Goal: Task Accomplishment & Management: Use online tool/utility

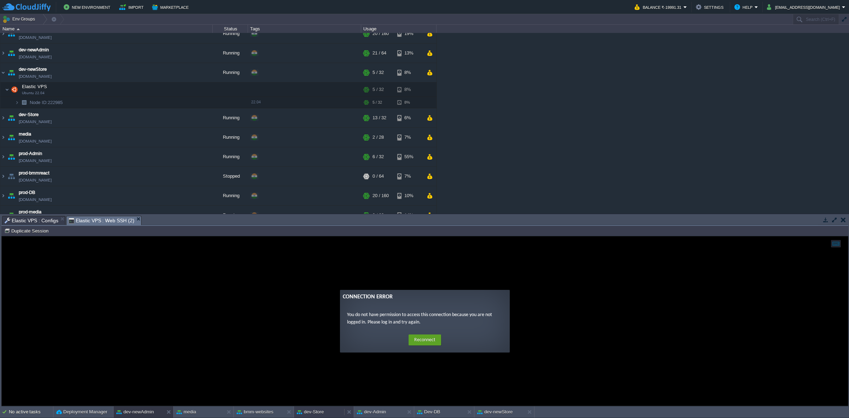
click at [312, 415] on button "dev-Store" at bounding box center [310, 411] width 27 height 7
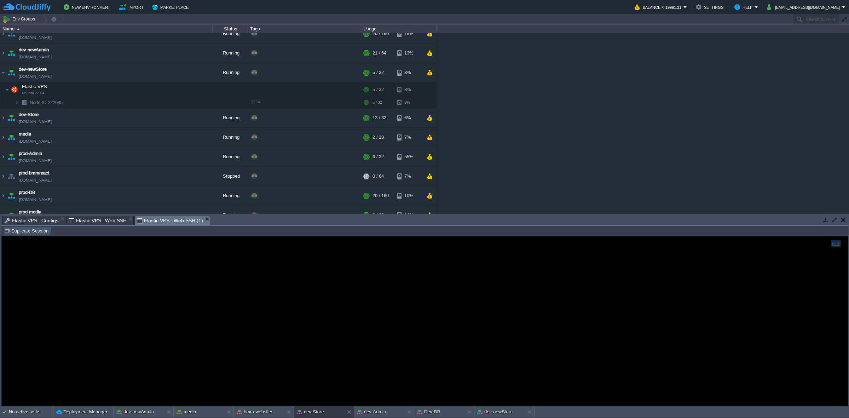
click at [39, 228] on button "Duplicate Session" at bounding box center [27, 230] width 46 height 6
click at [127, 219] on span "Elastic VPS : Web SSH (1)" at bounding box center [102, 220] width 66 height 8
type input "#000000"
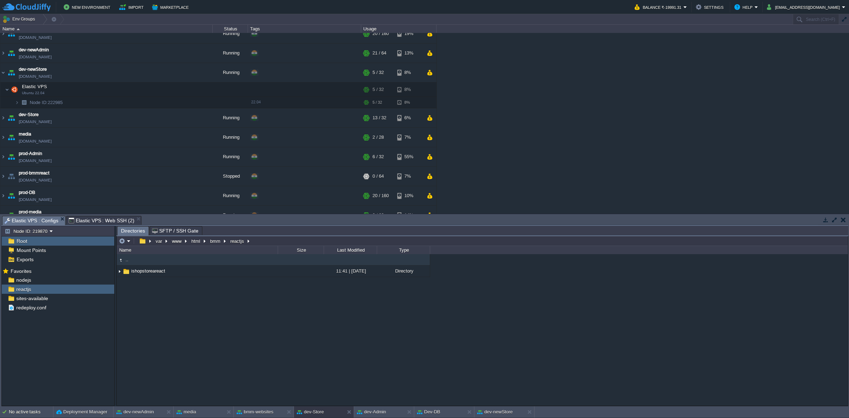
click at [37, 218] on span "Elastic VPS : Configs" at bounding box center [32, 220] width 54 height 9
click at [87, 276] on div "nodejs" at bounding box center [58, 279] width 112 height 9
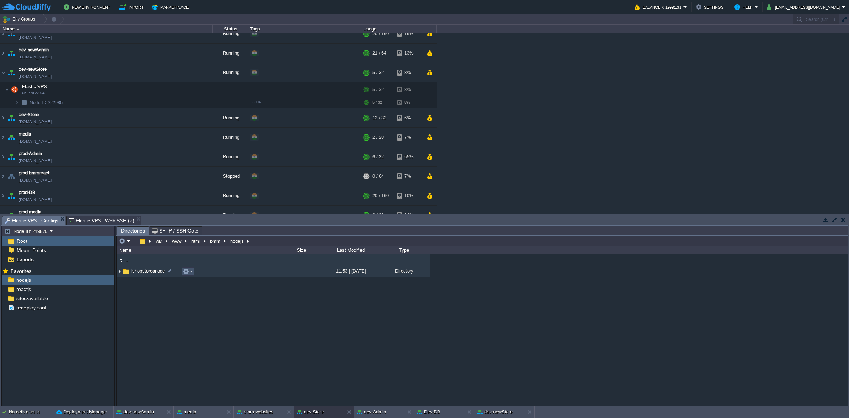
click at [188, 272] on button "button" at bounding box center [186, 271] width 6 height 6
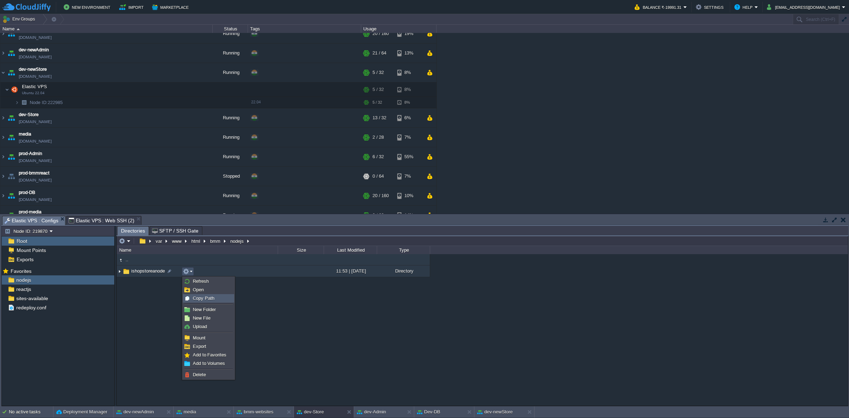
click at [197, 296] on span "Copy Path" at bounding box center [204, 297] width 22 height 5
type textarea "/var/www/html/bmm/nodejs/ishopstoreanode"
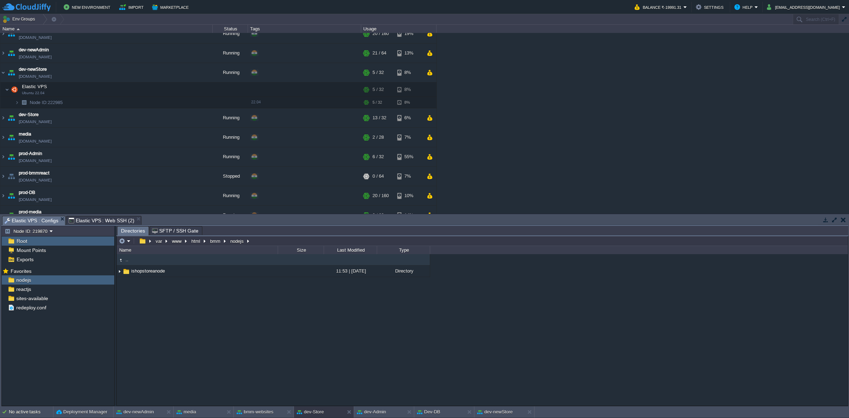
click at [108, 220] on span "Elastic VPS : Web SSH (2)" at bounding box center [102, 220] width 66 height 8
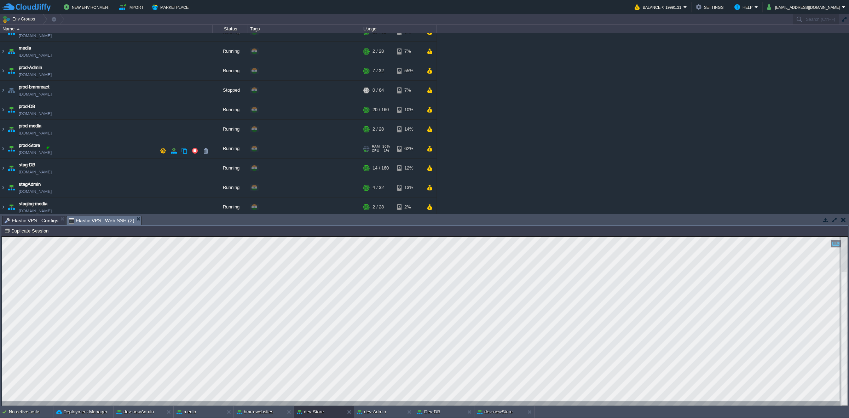
scroll to position [158, 0]
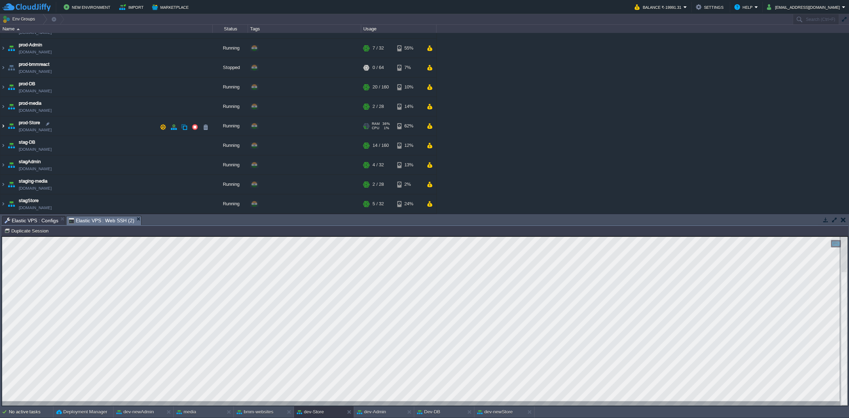
click at [4, 123] on img at bounding box center [3, 125] width 6 height 19
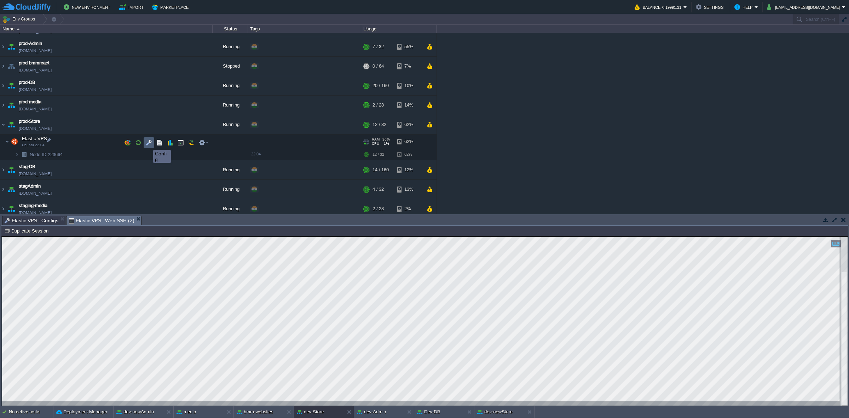
click at [148, 144] on button "button" at bounding box center [149, 142] width 6 height 6
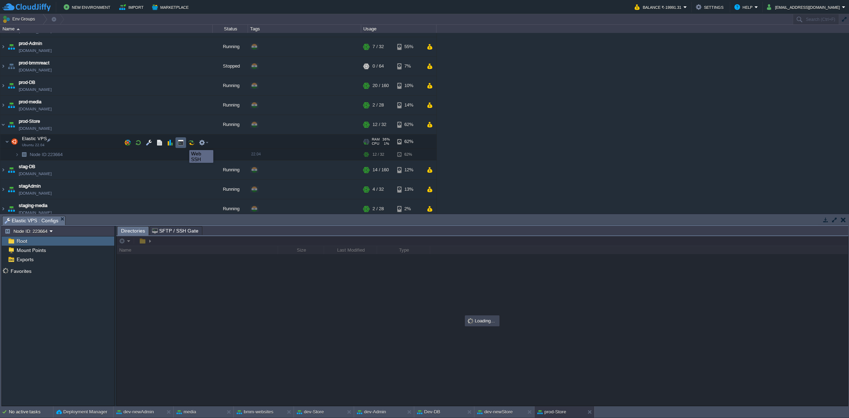
click at [182, 144] on button "button" at bounding box center [181, 142] width 6 height 6
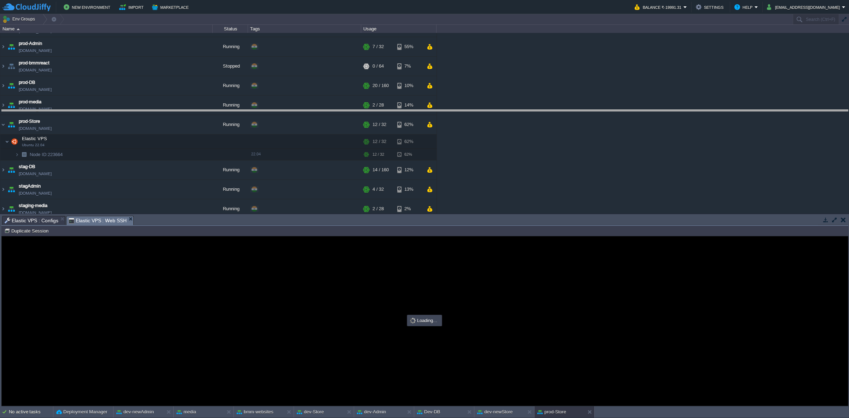
drag, startPoint x: 177, startPoint y: 219, endPoint x: 178, endPoint y: 103, distance: 116.0
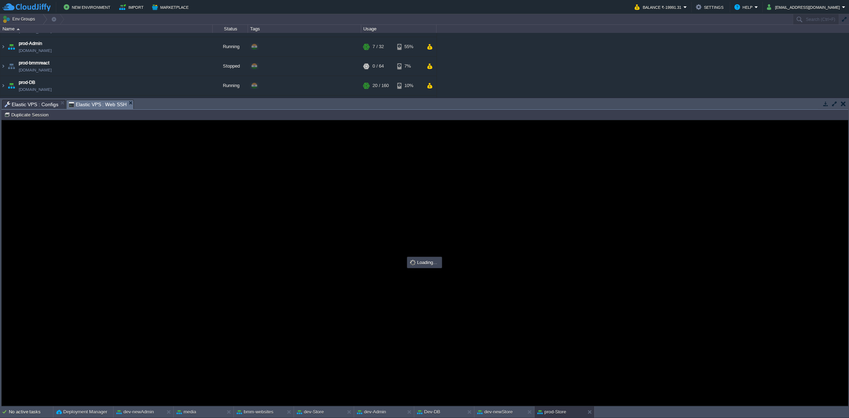
scroll to position [0, 0]
click at [42, 104] on span "Elastic VPS : Configs" at bounding box center [32, 104] width 54 height 8
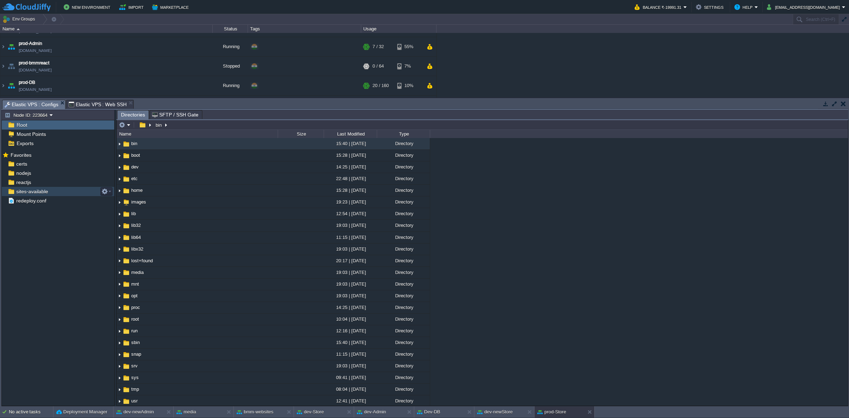
click at [41, 187] on div "sites-available" at bounding box center [58, 191] width 112 height 9
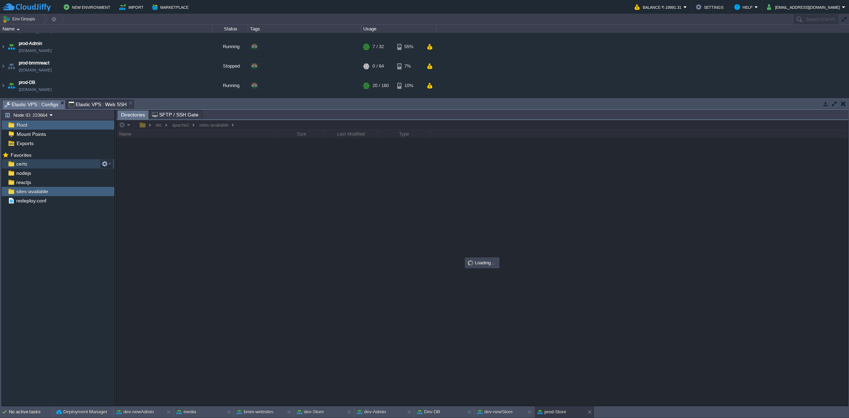
click at [37, 163] on div "certs" at bounding box center [58, 163] width 112 height 9
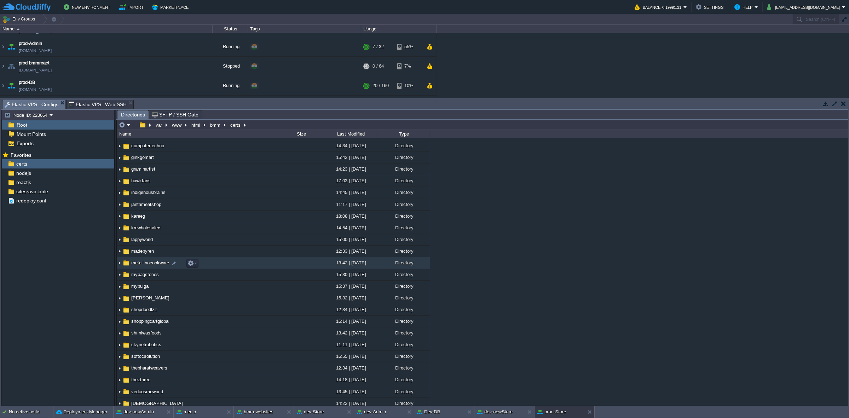
scroll to position [83, 0]
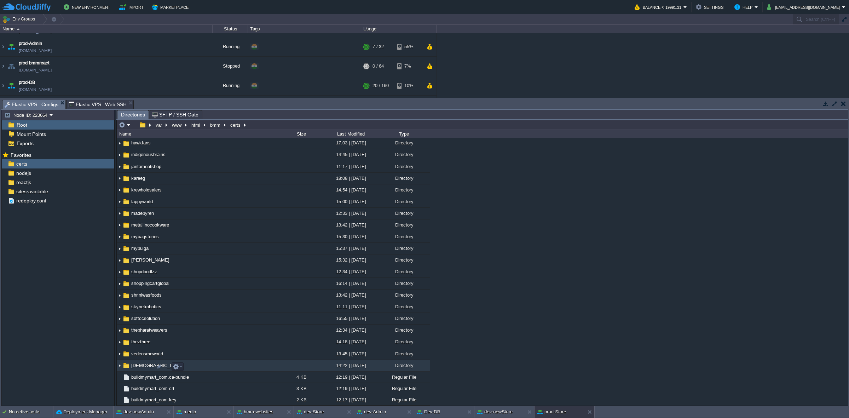
click at [137, 363] on span "[DEMOGRAPHIC_DATA]" at bounding box center [157, 365] width 54 height 6
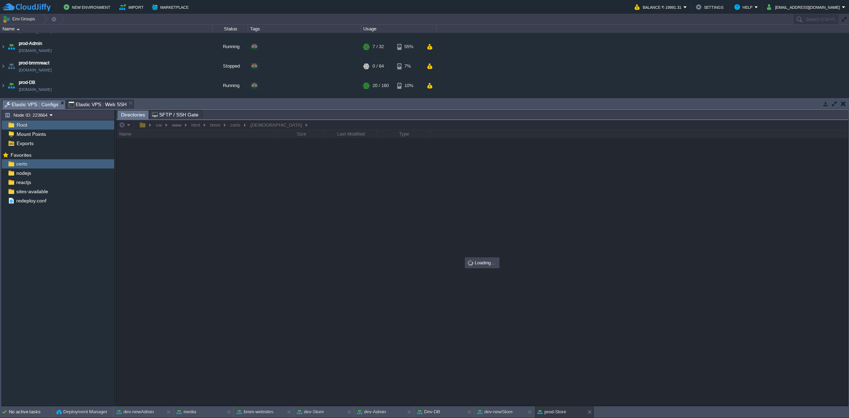
scroll to position [0, 0]
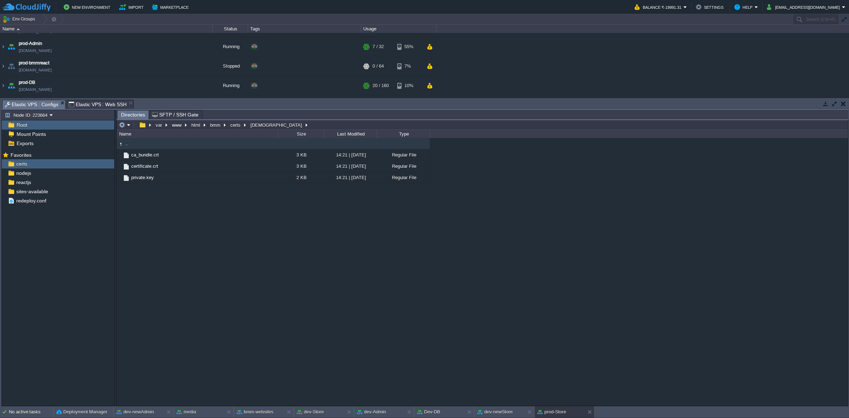
click at [236, 250] on div ".. ca_bundle.crt 3 KB 14:21 | [DATE] Regular File certificate.crt 3 KB 14:21 | …" at bounding box center [482, 271] width 731 height 267
click at [128, 126] on em at bounding box center [125, 125] width 12 height 6
click at [147, 172] on link "Upload" at bounding box center [144, 172] width 51 height 8
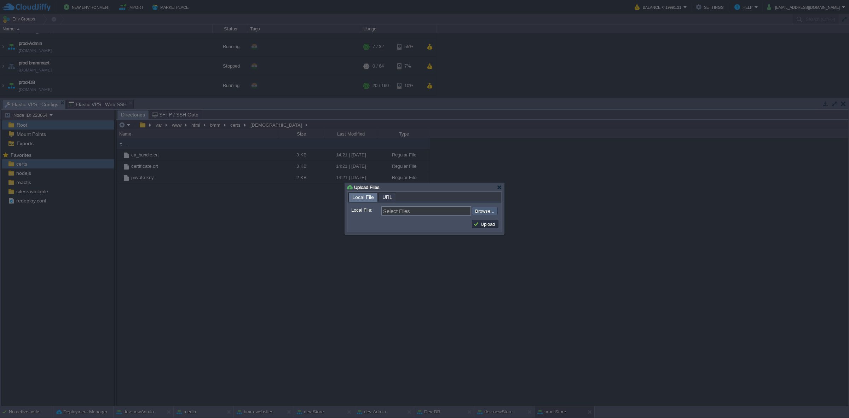
click at [489, 211] on input "file" at bounding box center [452, 211] width 89 height 8
type input "C:\fakepath\[DOMAIN_NAME] (1).zip"
type input "[DOMAIN_NAME] (1).zip"
click at [477, 213] on input "file" at bounding box center [452, 211] width 89 height 8
type input "C:\fakepath\ca_bundle.crt"
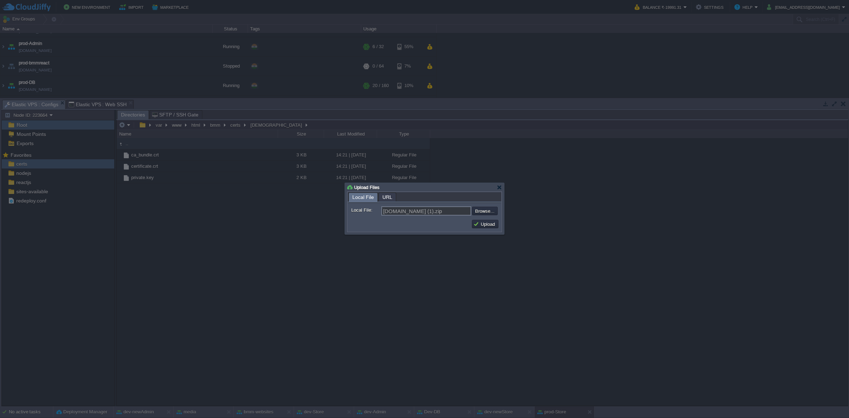
type input "ca_bundle.crt, certificate.crt, private.key"
click at [491, 225] on button "Upload" at bounding box center [485, 224] width 24 height 6
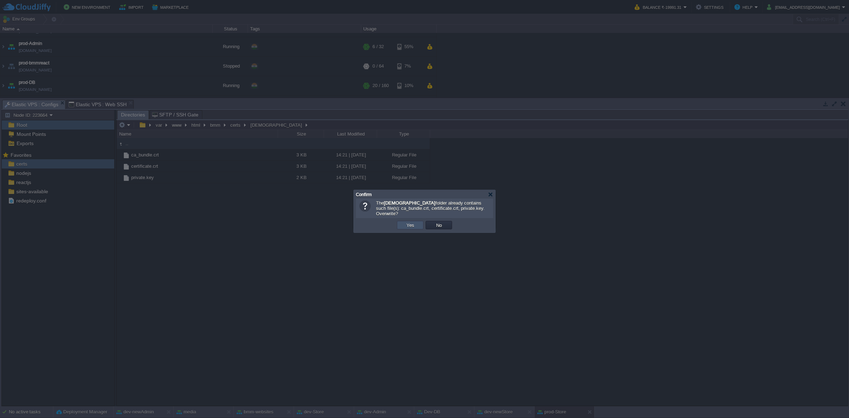
click at [413, 222] on button "Yes" at bounding box center [410, 225] width 12 height 6
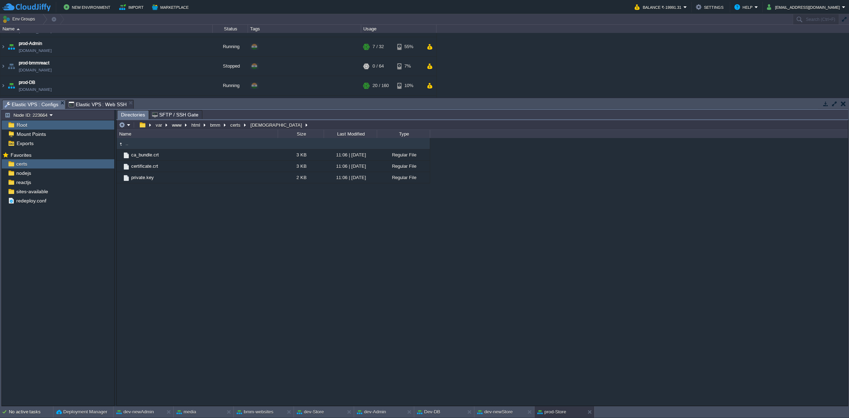
click at [82, 105] on span "Elastic VPS : Web SSH" at bounding box center [98, 104] width 58 height 8
type input "#000000"
